Goal: Task Accomplishment & Management: Use online tool/utility

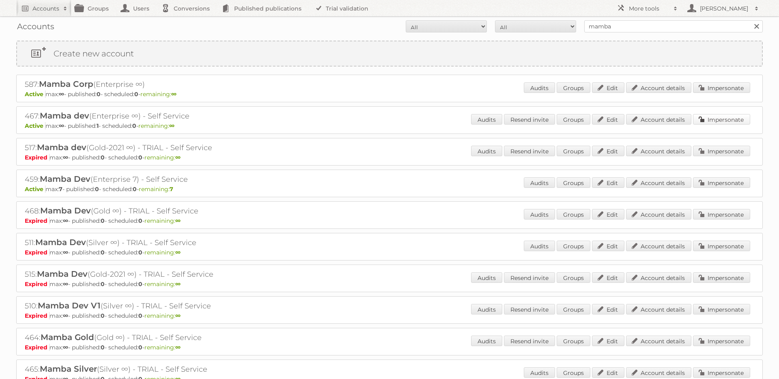
click at [712, 117] on link "Impersonate" at bounding box center [721, 119] width 57 height 11
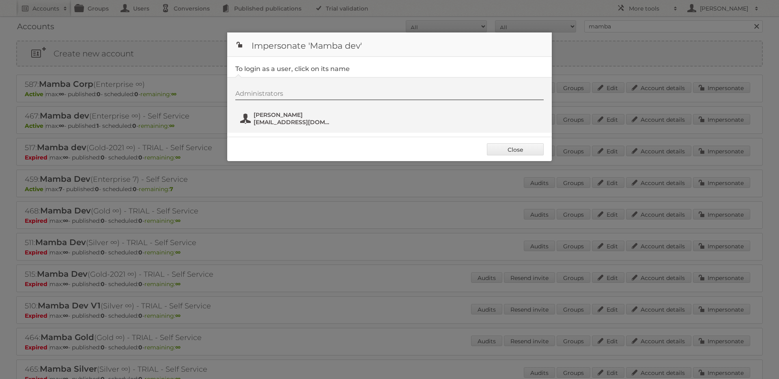
click at [265, 112] on span "Leandro" at bounding box center [292, 114] width 79 height 7
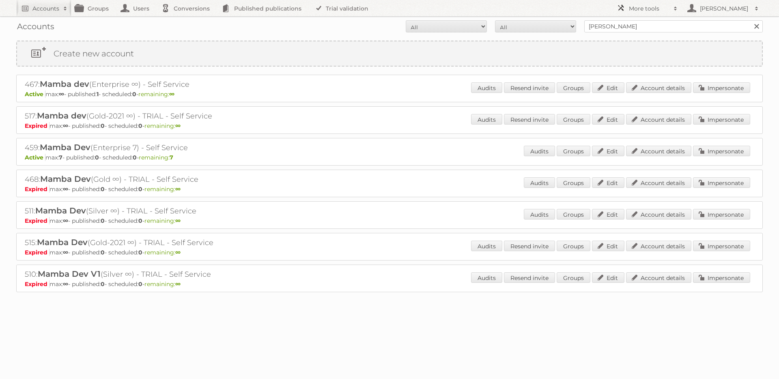
click at [631, 13] on link "More tools" at bounding box center [646, 8] width 69 height 16
click at [633, 109] on link "Beta Features" at bounding box center [653, 108] width 80 height 12
drag, startPoint x: 24, startPoint y: 116, endPoint x: 36, endPoint y: 116, distance: 12.2
click at [36, 116] on div "517: Mamba dev (Gold-2021 ∞) - TRIAL - Self Service Expired max: ∞ - published:…" at bounding box center [389, 120] width 746 height 28
copy h2 "517"
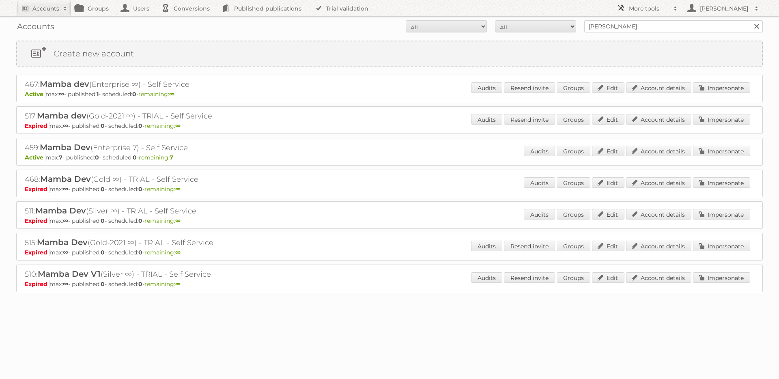
click at [631, 11] on h2 "More tools" at bounding box center [649, 8] width 41 height 8
click at [648, 105] on link "Beta Features" at bounding box center [653, 108] width 80 height 12
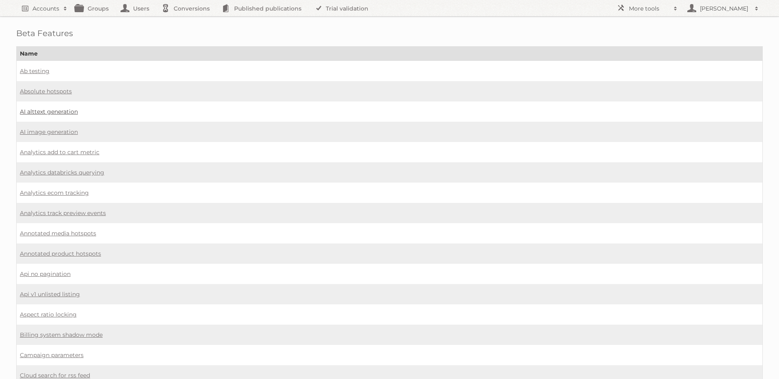
click at [38, 113] on link "AI alttext generation" at bounding box center [49, 111] width 58 height 7
click at [60, 132] on link "AI image generation" at bounding box center [49, 131] width 58 height 7
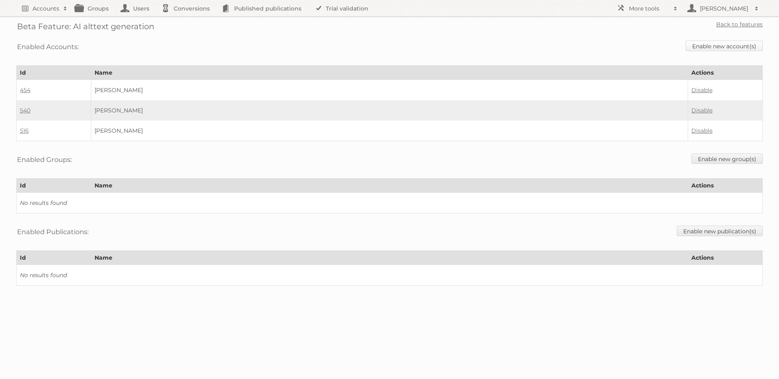
click at [735, 48] on link "Enable new account(s)" at bounding box center [723, 46] width 77 height 11
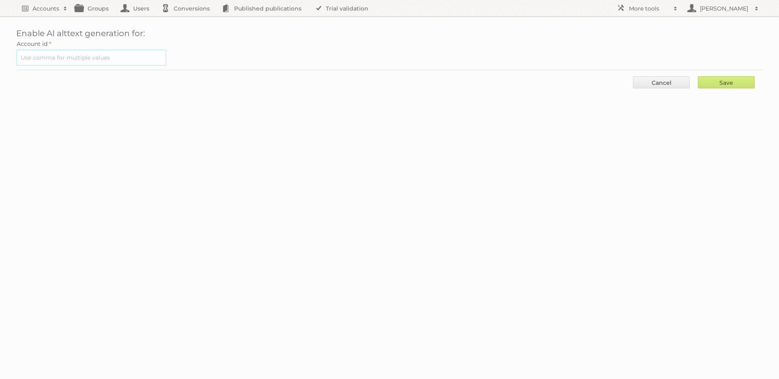
click at [112, 62] on input "text" at bounding box center [91, 57] width 150 height 16
paste input "517"
type input "517"
click at [708, 79] on input "Save" at bounding box center [726, 82] width 57 height 12
type input "Save"
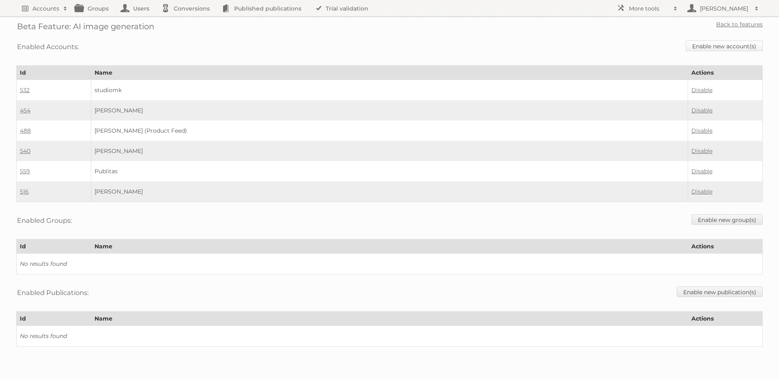
click at [704, 45] on link "Enable new account(s)" at bounding box center [723, 46] width 77 height 11
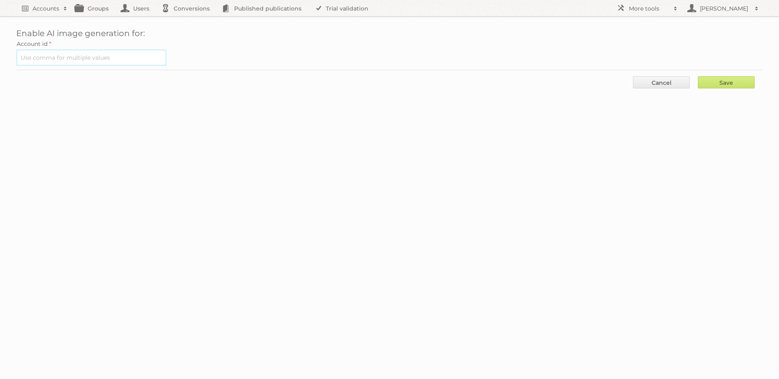
click at [84, 63] on input "text" at bounding box center [91, 57] width 150 height 16
paste input "517"
type input "517"
click at [725, 85] on input "Save" at bounding box center [726, 82] width 57 height 12
type input "..."
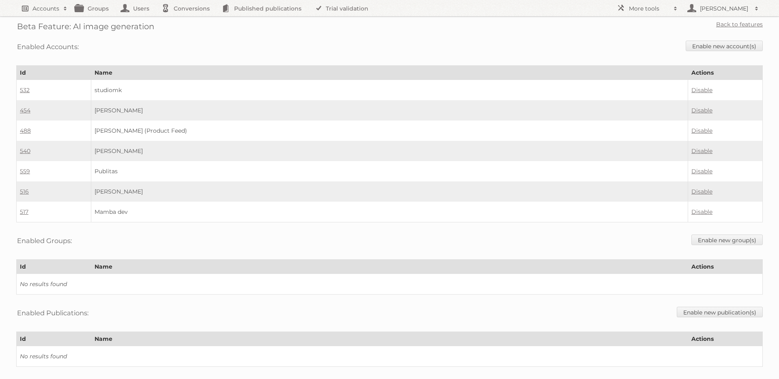
click at [38, 10] on h2 "Accounts" at bounding box center [45, 8] width 27 height 8
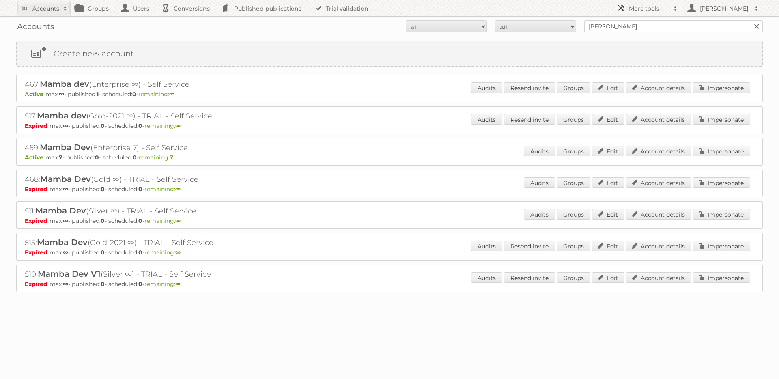
click at [645, 6] on h2 "More tools" at bounding box center [649, 8] width 41 height 8
click at [650, 111] on link "Beta Features" at bounding box center [653, 108] width 80 height 12
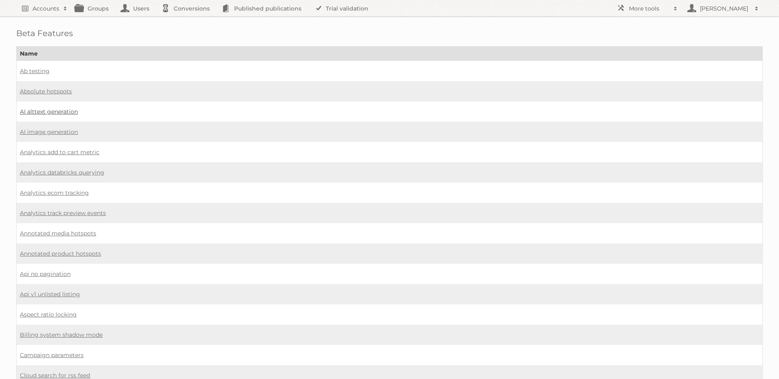
click at [45, 113] on link "AI alttext generation" at bounding box center [49, 111] width 58 height 7
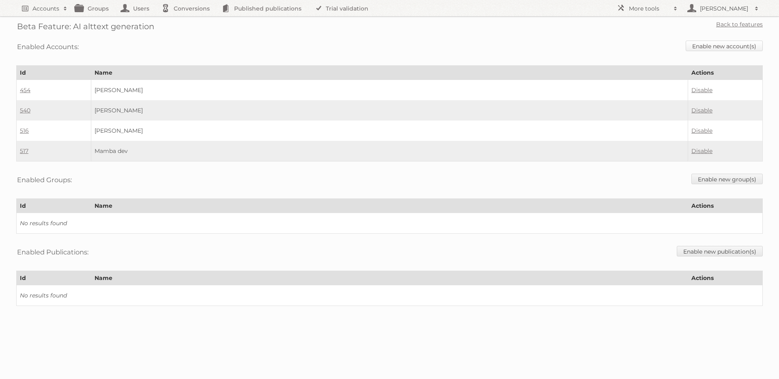
click at [725, 49] on link "Enable new account(s)" at bounding box center [723, 46] width 77 height 11
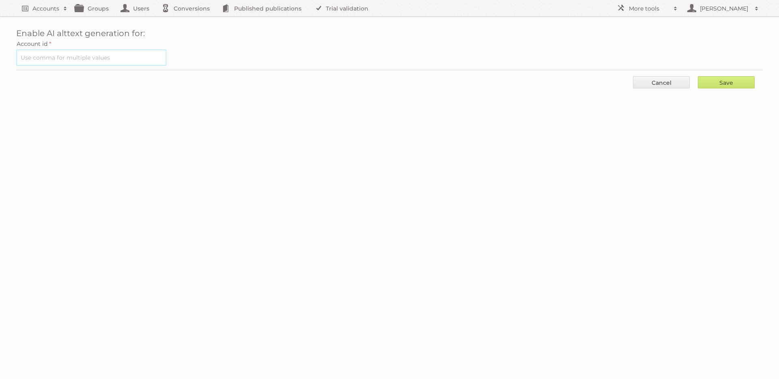
click at [78, 55] on input "text" at bounding box center [91, 57] width 150 height 16
type input "467"
click at [711, 82] on input "Save" at bounding box center [726, 82] width 57 height 12
type input "..."
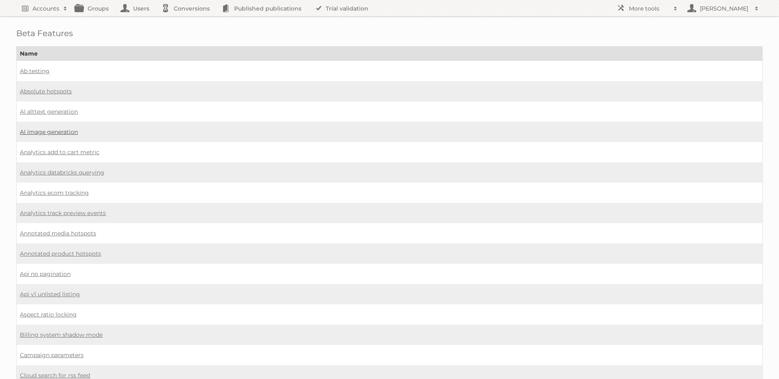
click at [51, 132] on link "AI image generation" at bounding box center [49, 131] width 58 height 7
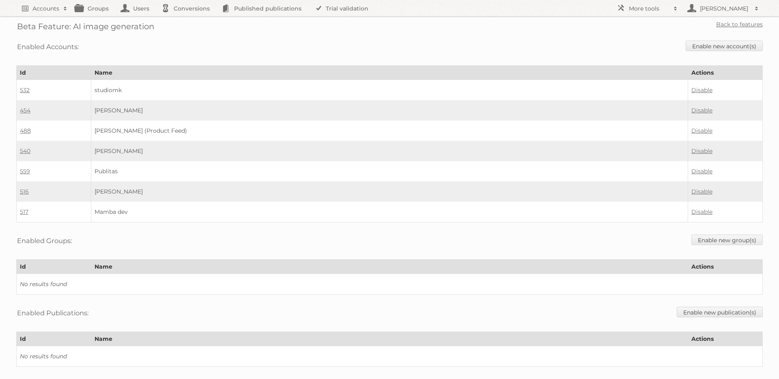
click at [728, 34] on div "Beta Feature: AI image generation Back to features Enabled Accounts: Enable new…" at bounding box center [389, 191] width 779 height 383
click at [711, 41] on link "Enable new account(s)" at bounding box center [723, 46] width 77 height 11
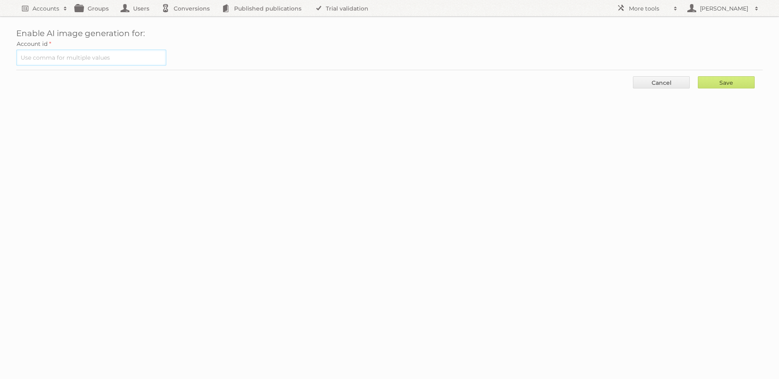
click at [127, 65] on input "text" at bounding box center [91, 57] width 150 height 16
type input "467"
click at [710, 81] on input "Save" at bounding box center [726, 82] width 57 height 12
type input "..."
